Goal: Find specific page/section: Find specific page/section

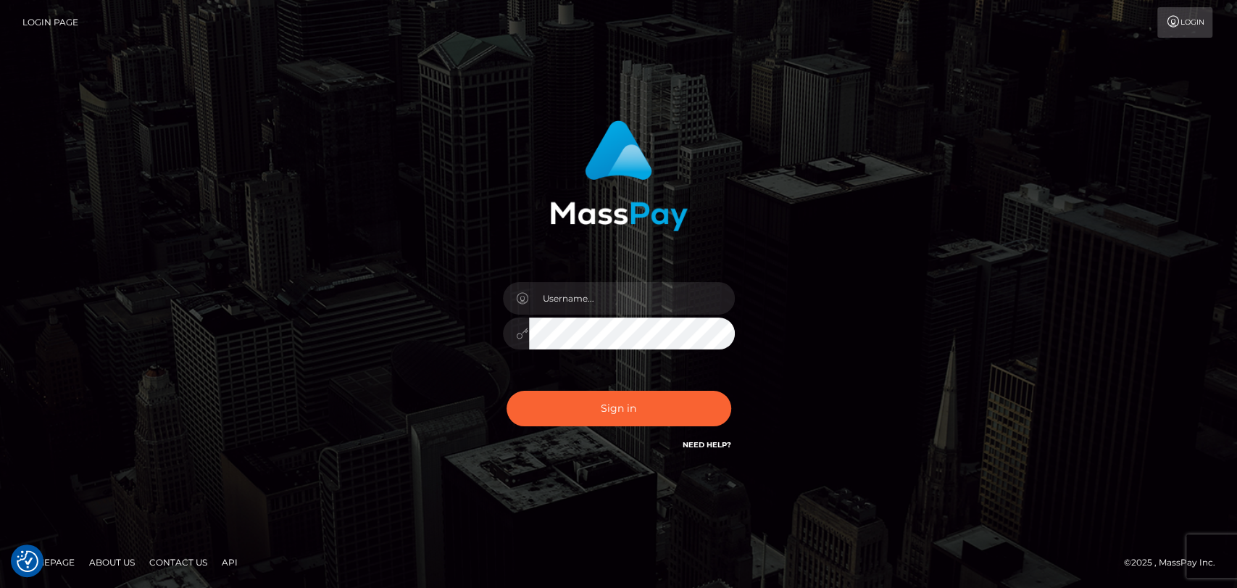
checkbox input "true"
click at [586, 298] on input "text" at bounding box center [632, 298] width 206 height 33
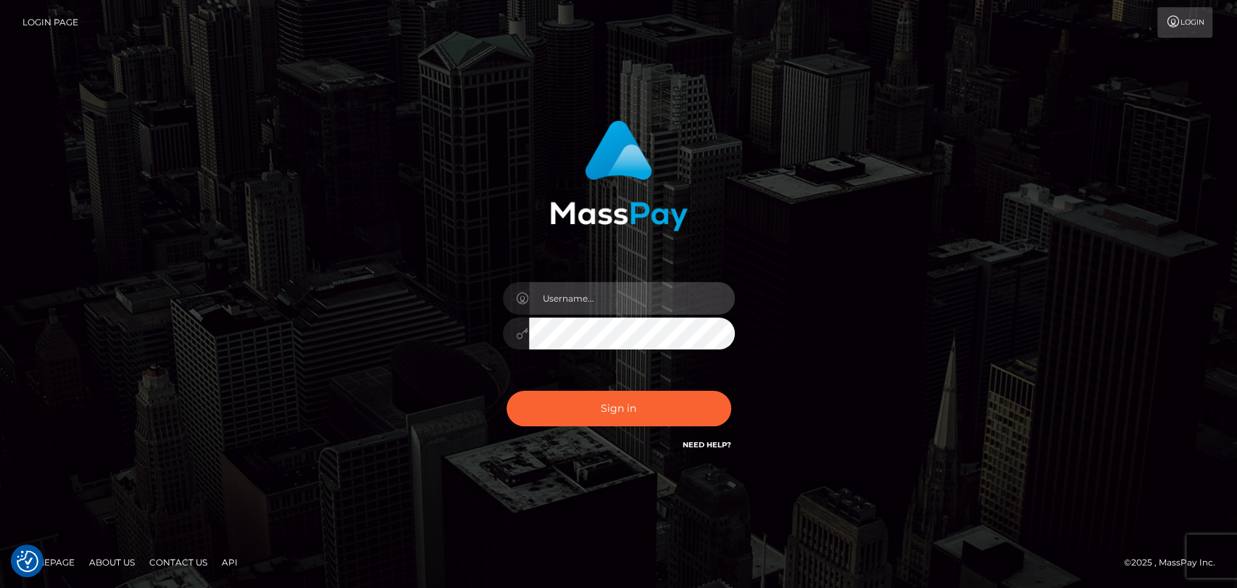
type input "mdemassi"
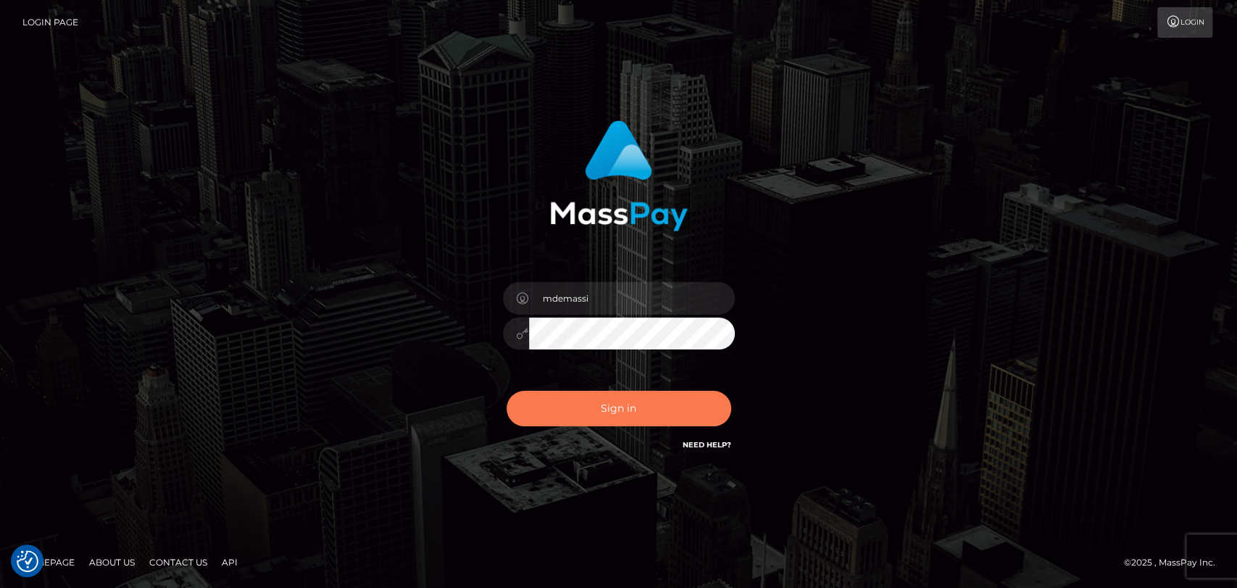
click at [634, 414] on button "Sign in" at bounding box center [618, 407] width 225 height 35
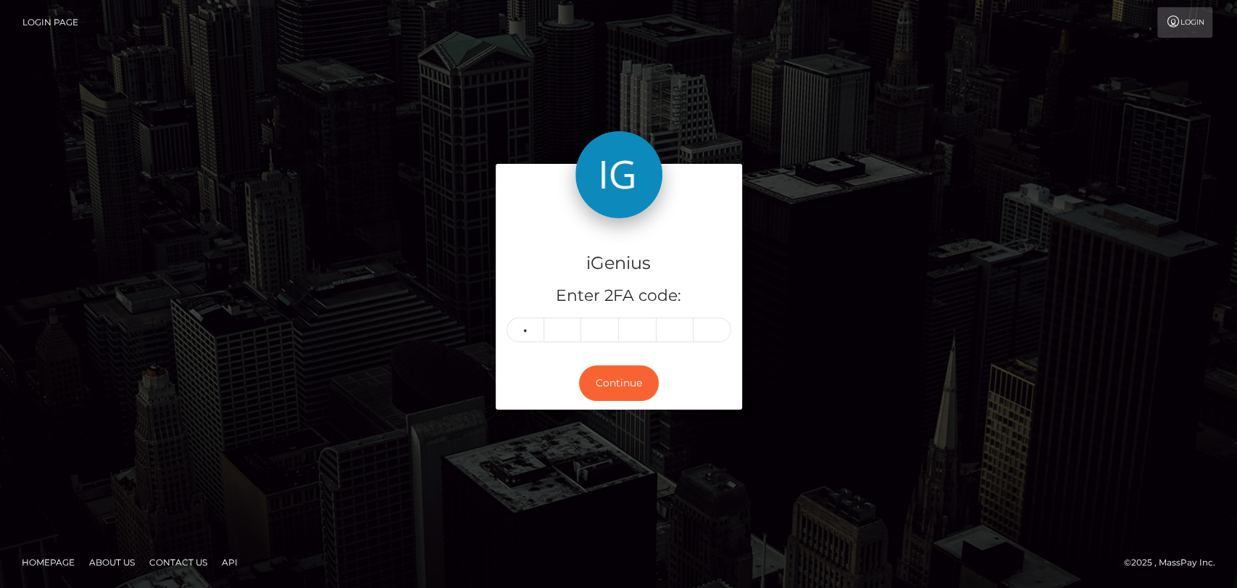
type input "3"
type input "2"
type input "8"
type input "5"
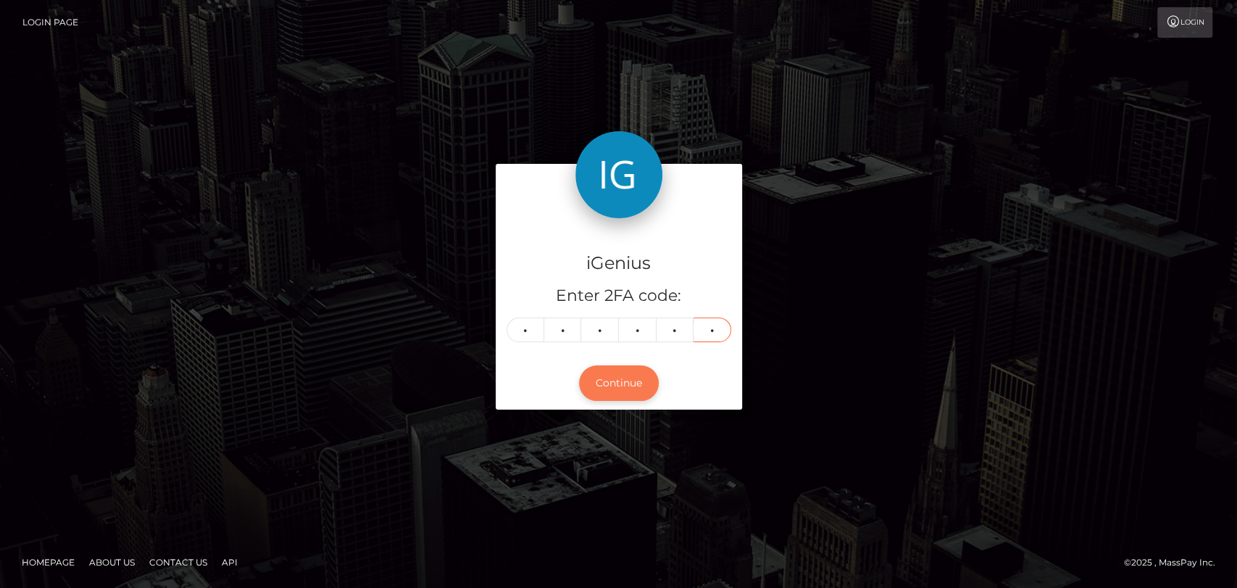
type input "6"
click at [637, 376] on button "Continue" at bounding box center [619, 382] width 80 height 35
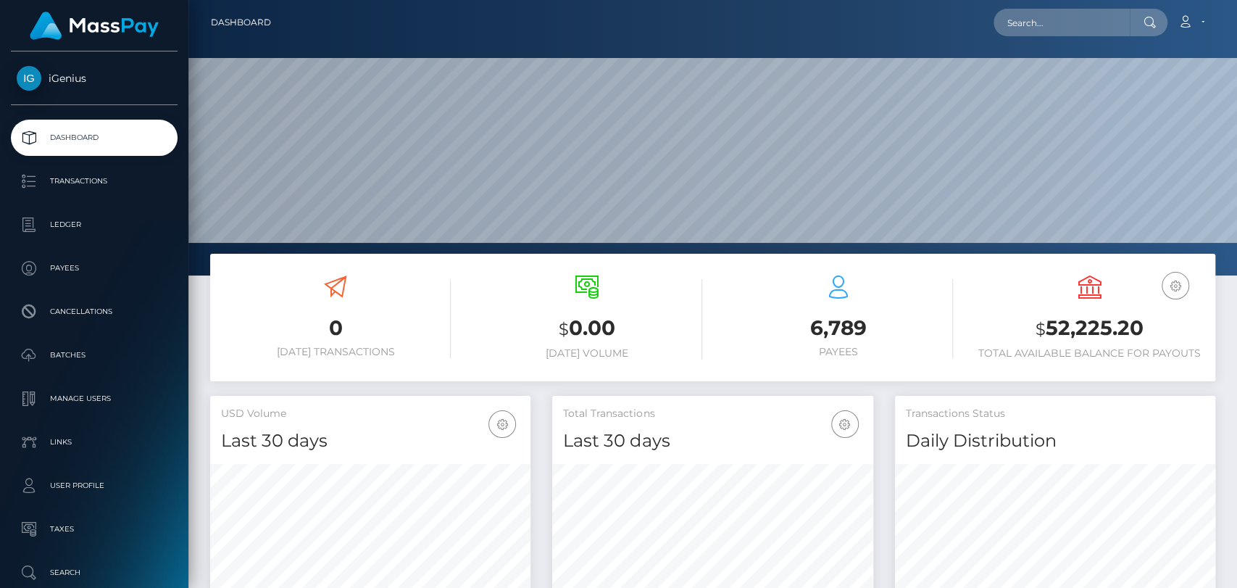
scroll to position [256, 320]
click at [1052, 30] on input "text" at bounding box center [1061, 23] width 136 height 28
paste input "[EMAIL_ADDRESS][DOMAIN_NAME]"
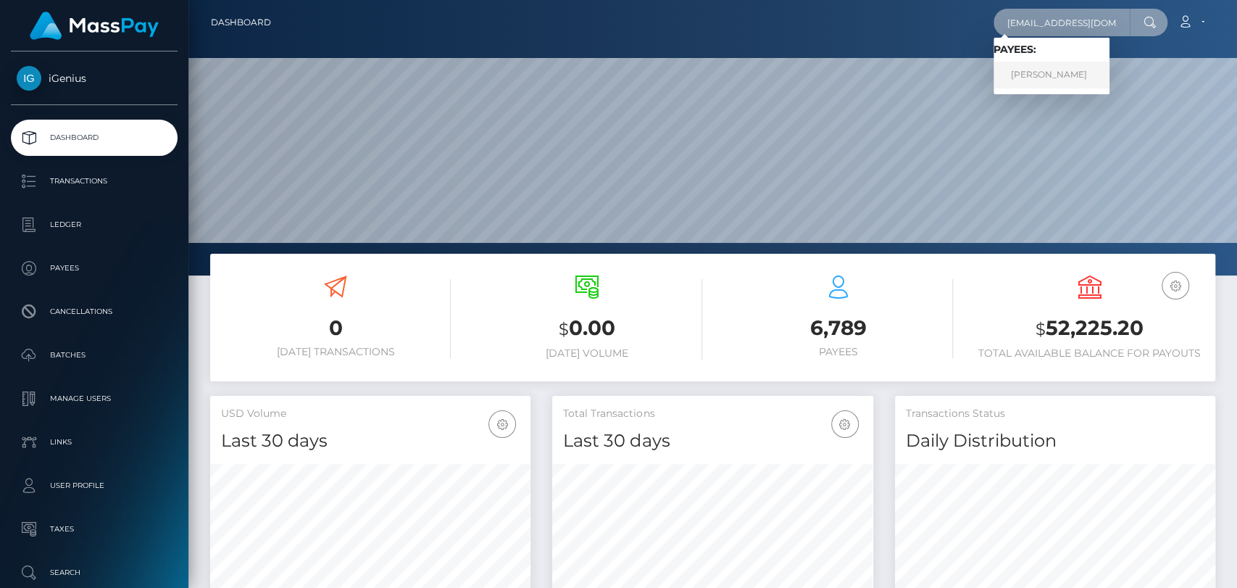
type input "alleksavon@wp.pl"
click at [1040, 77] on link "Aleksandra Piłat" at bounding box center [1051, 75] width 116 height 27
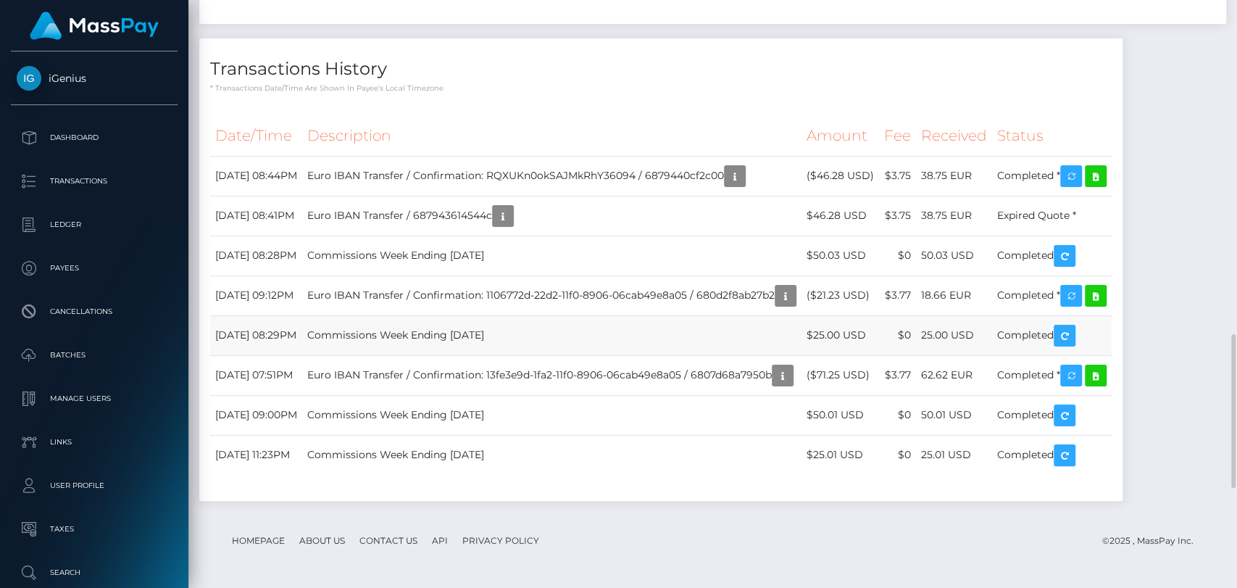
scroll to position [1418, 0]
